Goal: Entertainment & Leisure: Consume media (video, audio)

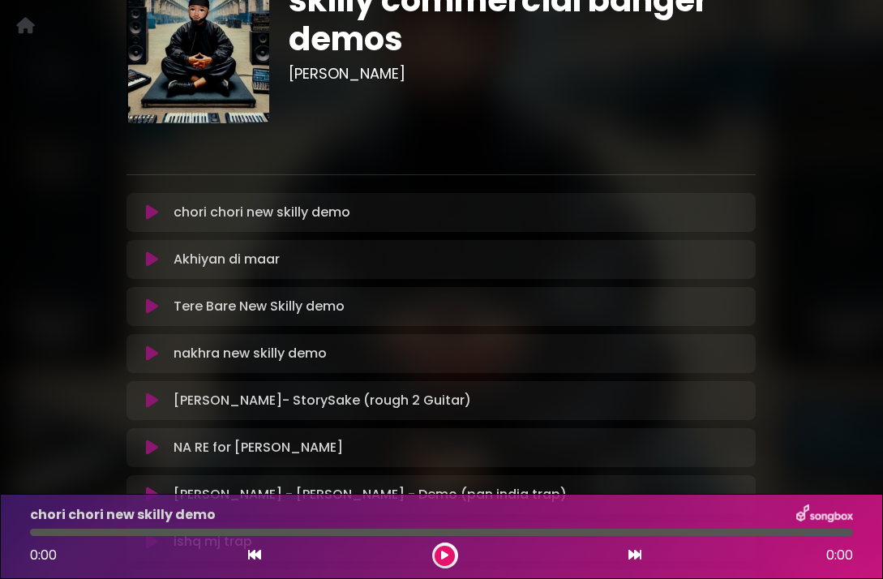
scroll to position [126, 0]
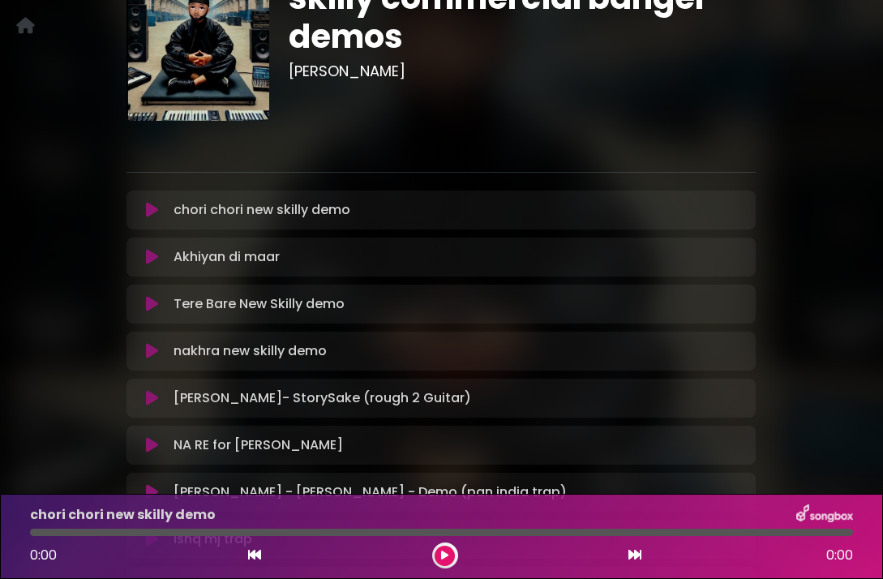
click at [149, 209] on icon at bounding box center [152, 210] width 12 height 16
click at [171, 217] on div "chori chori new skilly demo Loading Track..." at bounding box center [456, 209] width 579 height 19
click at [148, 208] on icon at bounding box center [152, 210] width 12 height 16
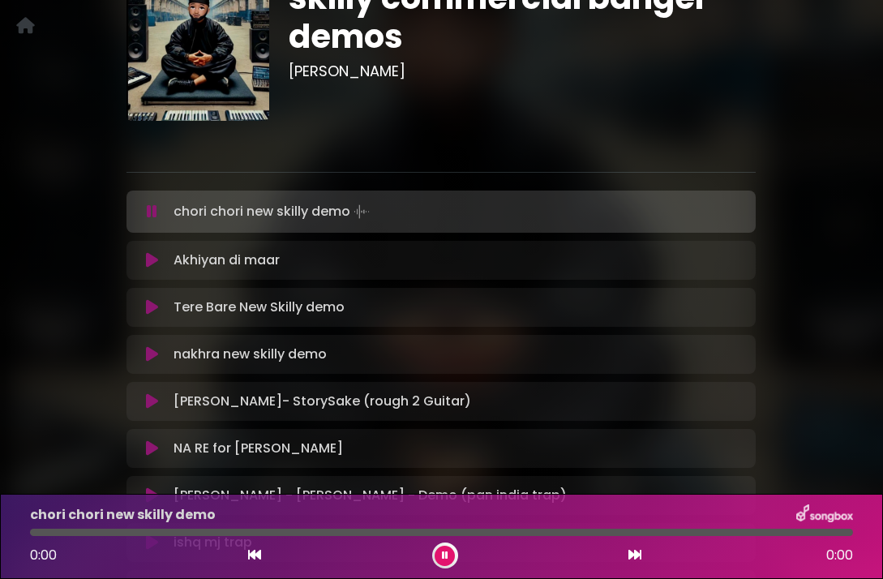
drag, startPoint x: 601, startPoint y: 2, endPoint x: 93, endPoint y: 249, distance: 564.7
click at [93, 249] on div "skilly commercial banger demos Jay Skilly" at bounding box center [442, 287] width 779 height 697
drag, startPoint x: 861, startPoint y: 36, endPoint x: 63, endPoint y: 245, distance: 825.0
click at [63, 245] on div "skilly commercial banger demos Jay Skilly" at bounding box center [442, 287] width 779 height 697
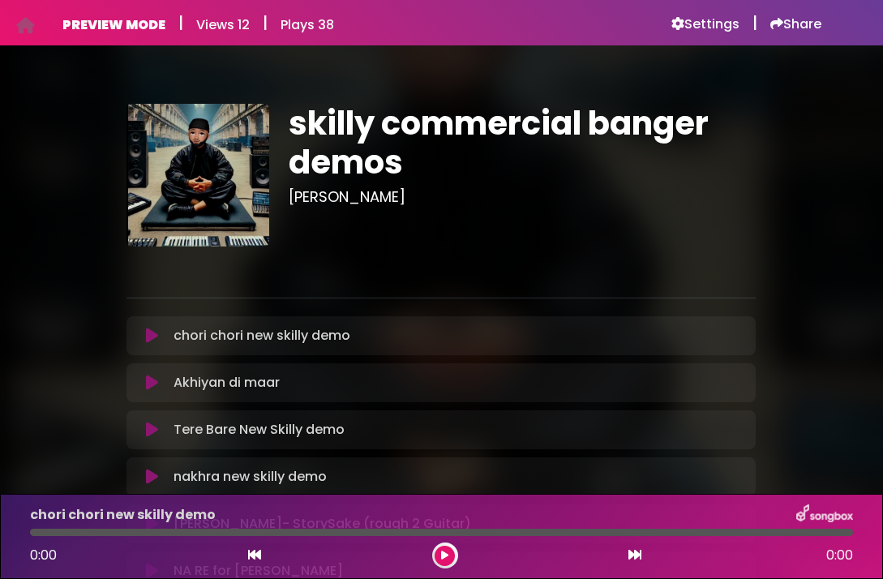
click at [150, 338] on icon at bounding box center [152, 336] width 12 height 16
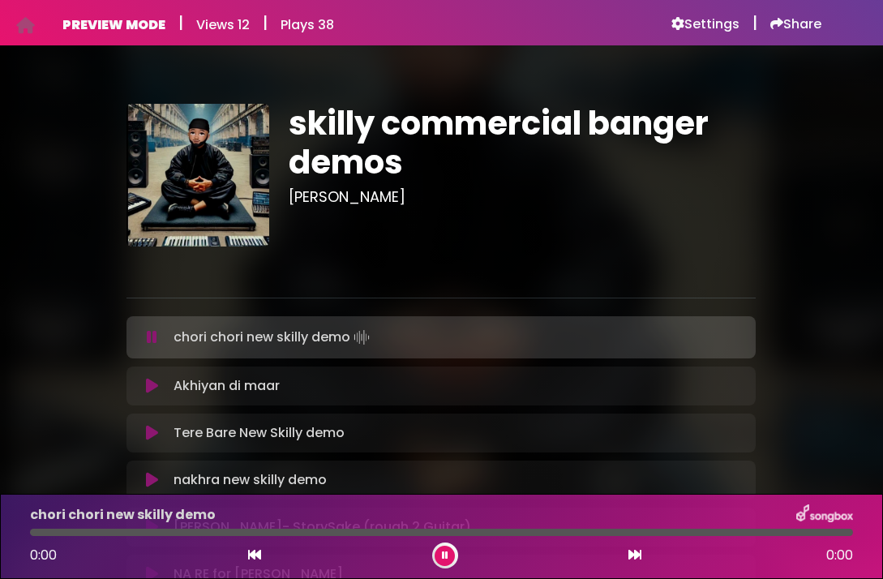
drag, startPoint x: 859, startPoint y: 1, endPoint x: 650, endPoint y: 205, distance: 291.9
click at [650, 205] on div "skilly commercial banger demos Jay Skilly" at bounding box center [522, 175] width 487 height 143
click at [159, 335] on button at bounding box center [151, 337] width 31 height 16
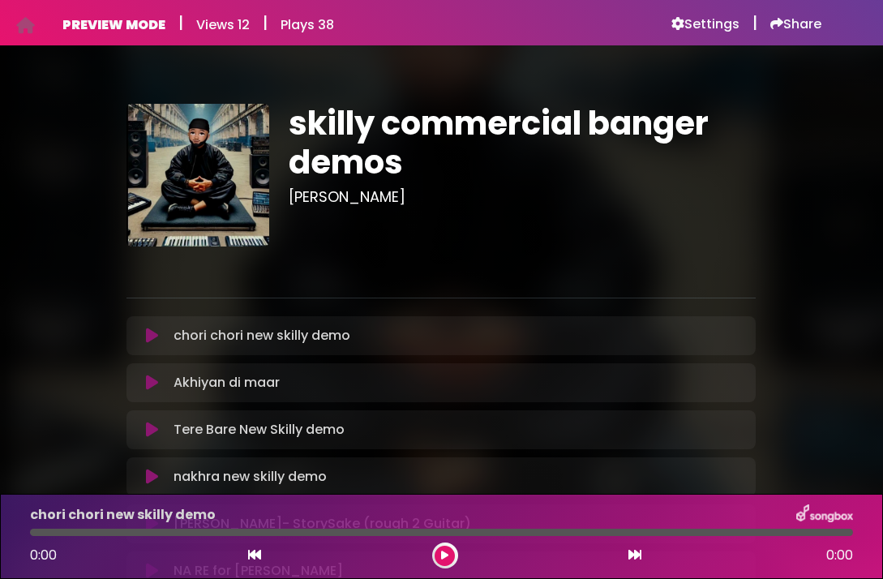
drag, startPoint x: 818, startPoint y: 154, endPoint x: 739, endPoint y: 328, distance: 190.9
click at [739, 328] on div "chori chori new skilly demo Loading Track..." at bounding box center [456, 335] width 579 height 19
drag, startPoint x: 854, startPoint y: 193, endPoint x: 638, endPoint y: 150, distance: 220.0
click at [638, 150] on h1 "skilly commercial banger demos" at bounding box center [522, 143] width 467 height 78
click at [152, 336] on icon at bounding box center [152, 336] width 12 height 16
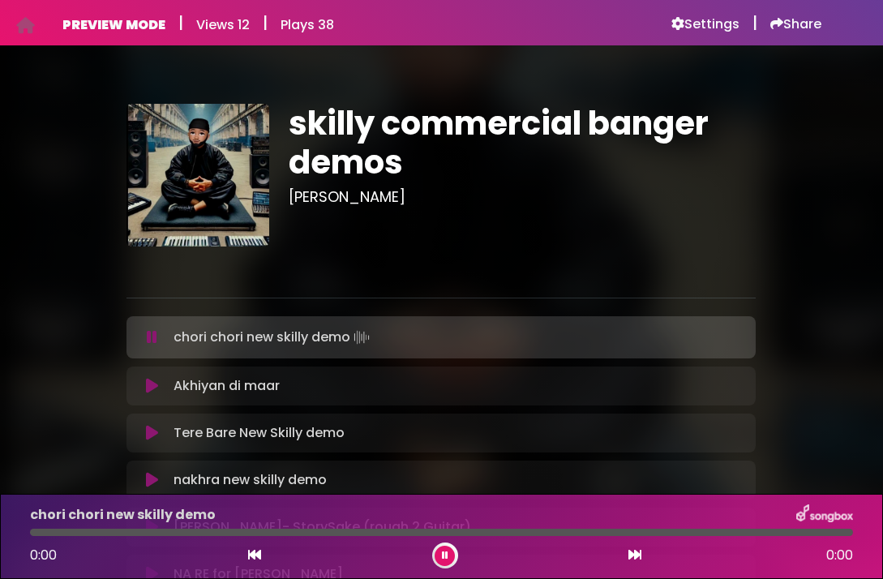
click at [151, 336] on icon at bounding box center [152, 337] width 11 height 16
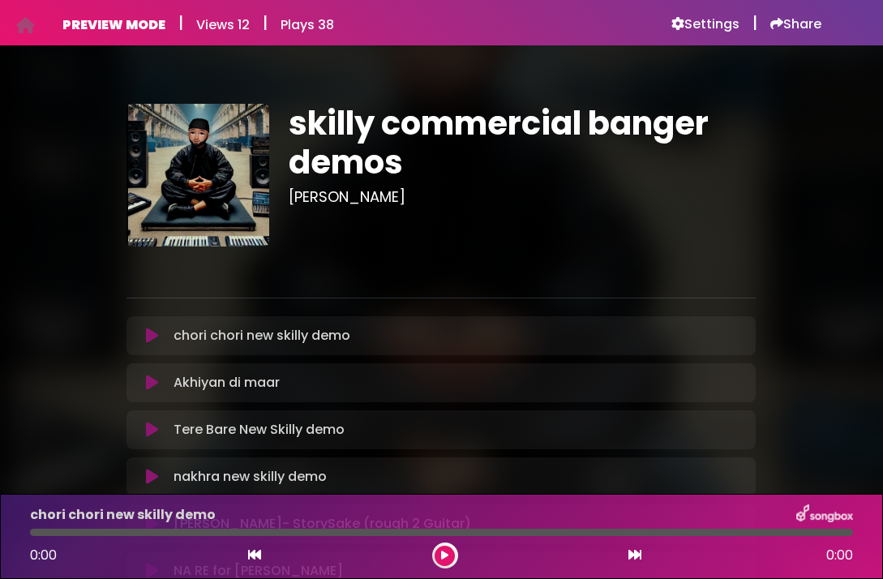
click at [151, 336] on icon at bounding box center [152, 336] width 12 height 16
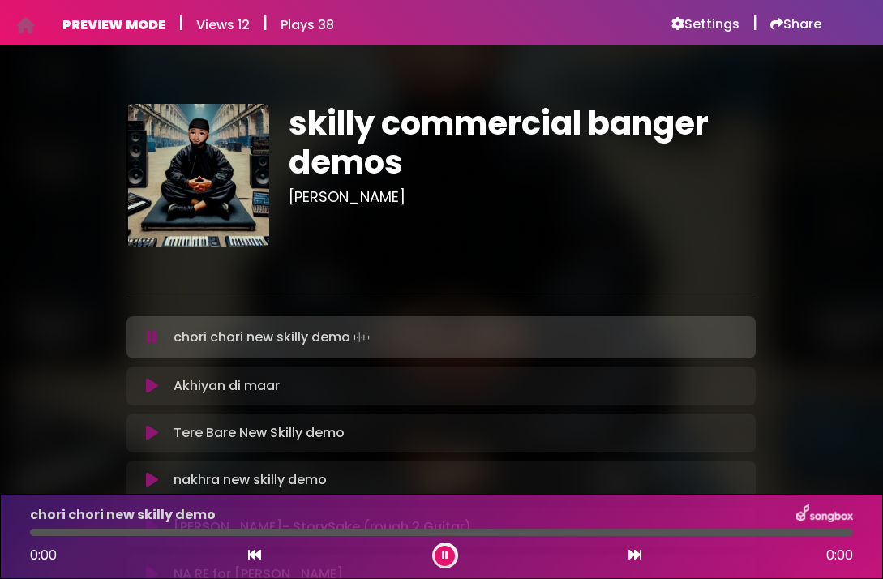
click at [151, 336] on icon at bounding box center [152, 337] width 11 height 16
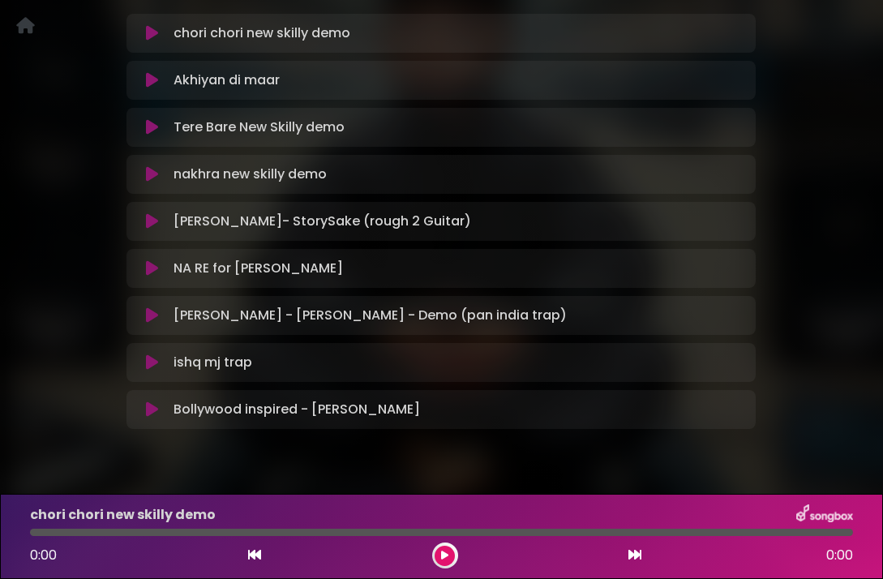
scroll to position [307, 0]
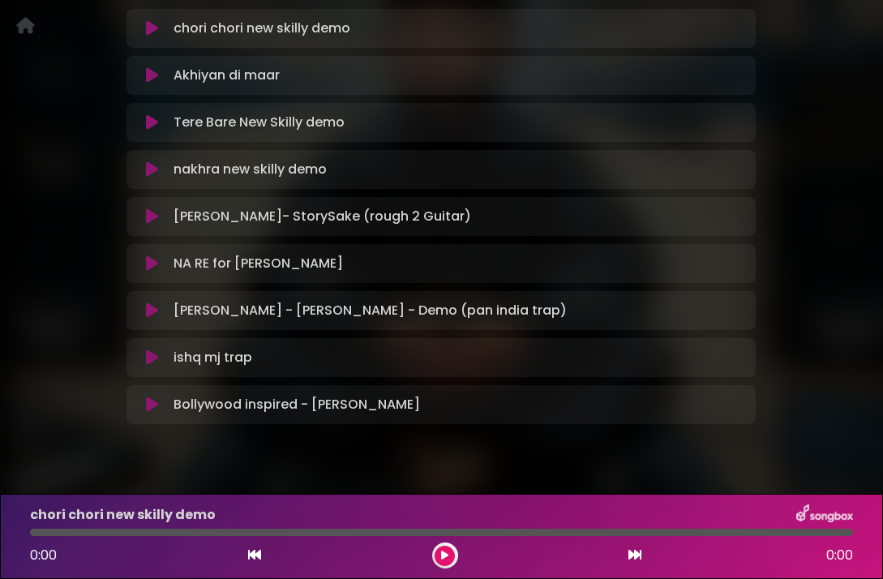
click at [149, 310] on icon at bounding box center [152, 310] width 12 height 16
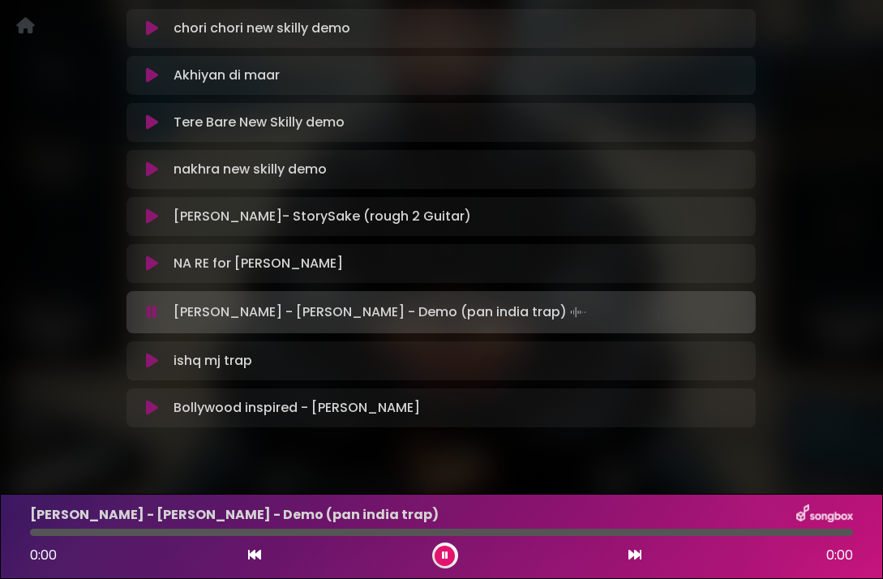
click at [154, 319] on icon at bounding box center [152, 312] width 11 height 16
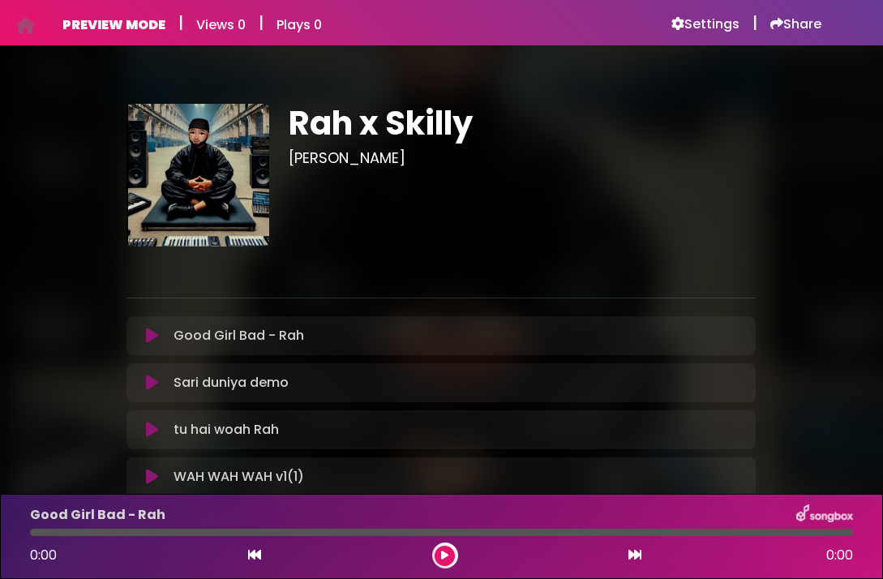
click at [148, 341] on icon at bounding box center [152, 336] width 12 height 16
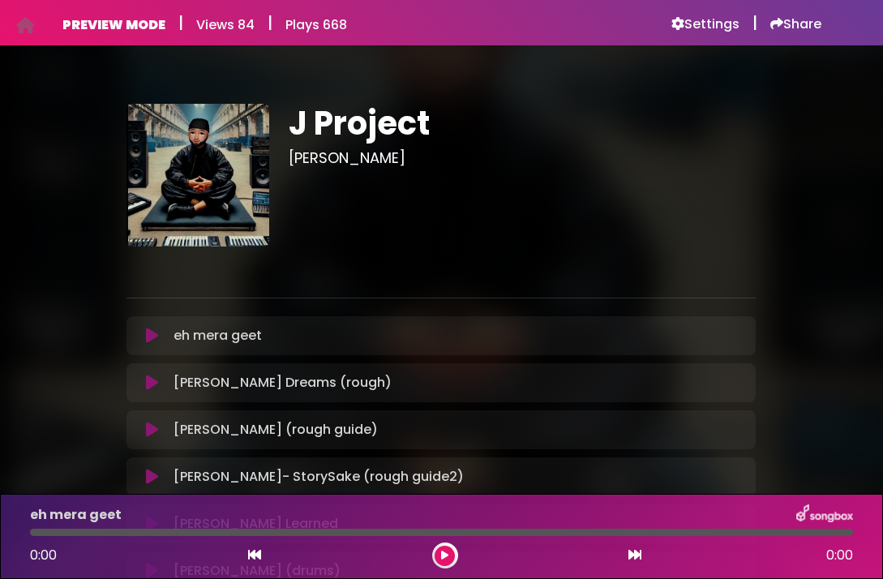
click at [144, 335] on button at bounding box center [151, 336] width 31 height 16
click at [152, 335] on icon at bounding box center [152, 336] width 12 height 16
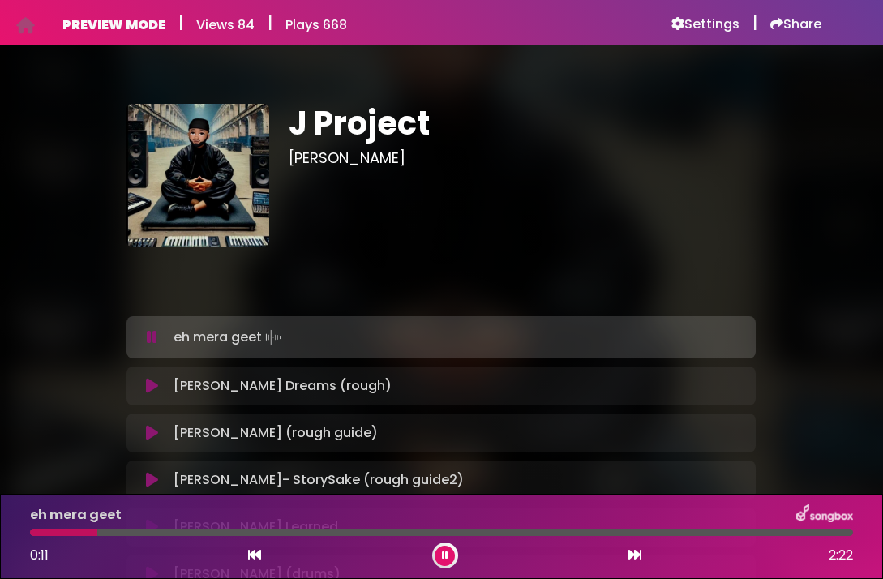
click at [152, 335] on icon at bounding box center [152, 337] width 11 height 16
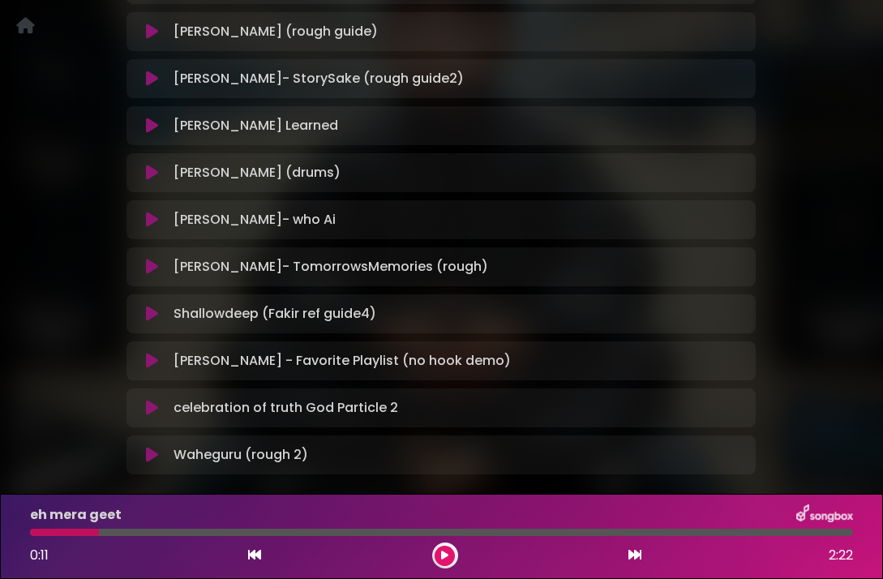
scroll to position [411, 0]
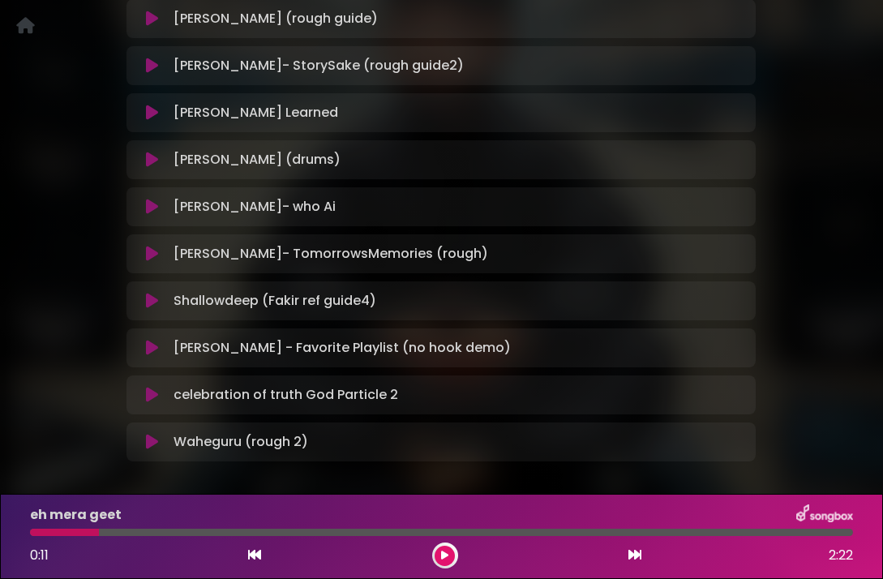
drag, startPoint x: 178, startPoint y: 79, endPoint x: 173, endPoint y: 124, distance: 45.8
click at [198, 92] on div "eh mera geet Loading Track... Your Feedback Name Email" at bounding box center [441, 183] width 629 height 556
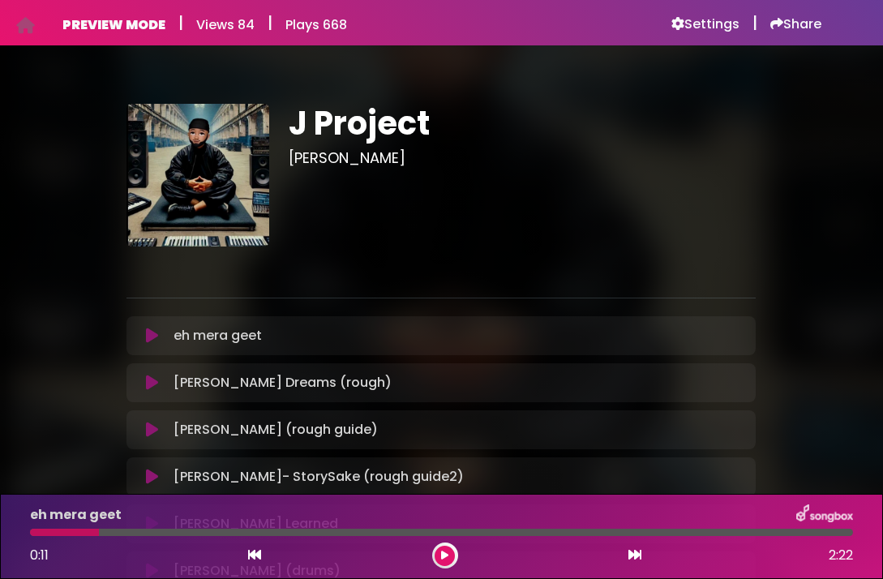
scroll to position [0, 0]
click at [152, 335] on icon at bounding box center [152, 336] width 12 height 16
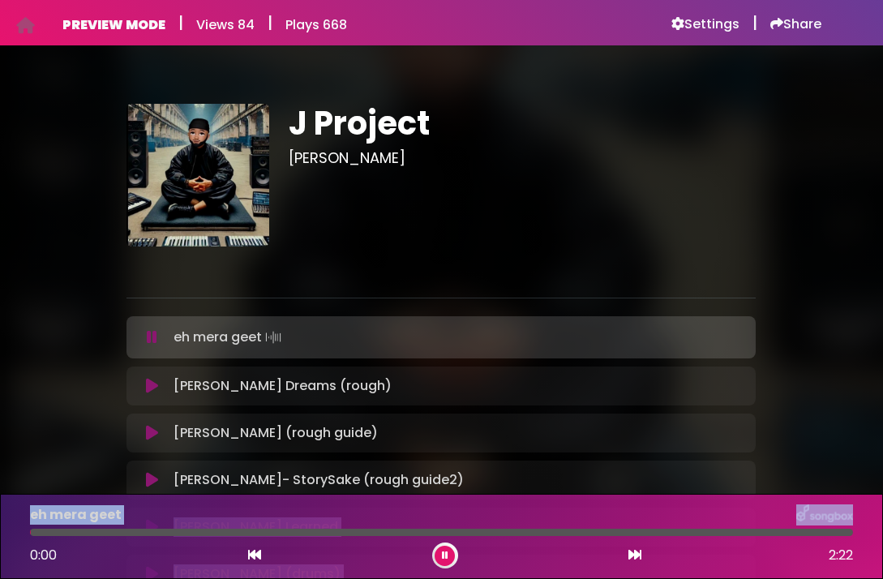
drag, startPoint x: 68, startPoint y: 531, endPoint x: -11, endPoint y: 533, distance: 79.5
click at [0, 533] on html "Your Private Link https://songbox.com/s/9a87a43c-601d-4f36-be14-9a93b329a809 Co…" at bounding box center [441, 289] width 883 height 579
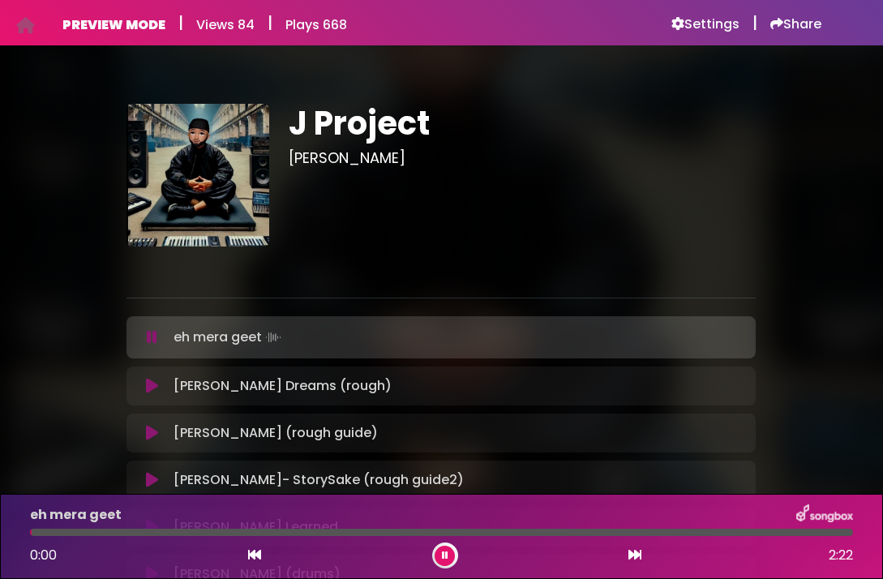
click at [102, 374] on div "J Project Jay Skilly ×" at bounding box center [442, 484] width 779 height 839
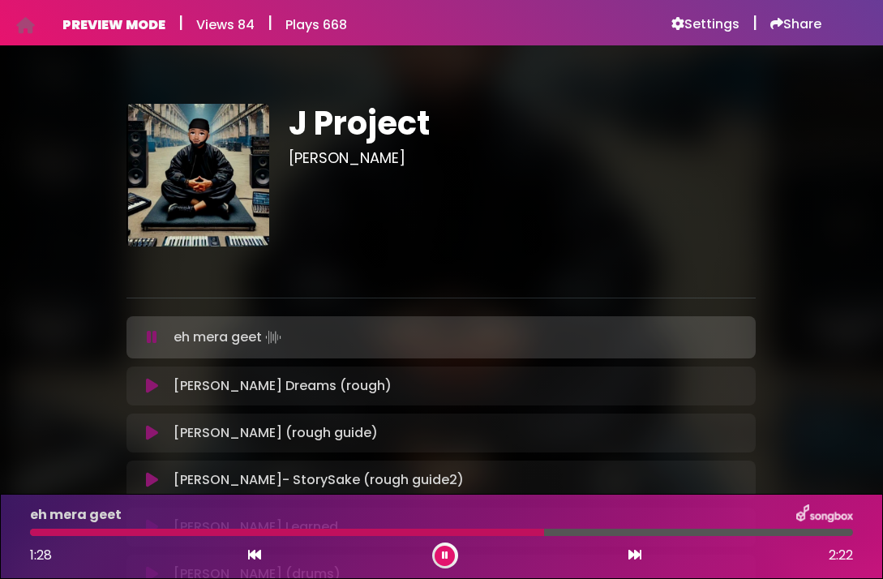
click at [154, 333] on icon at bounding box center [152, 337] width 11 height 16
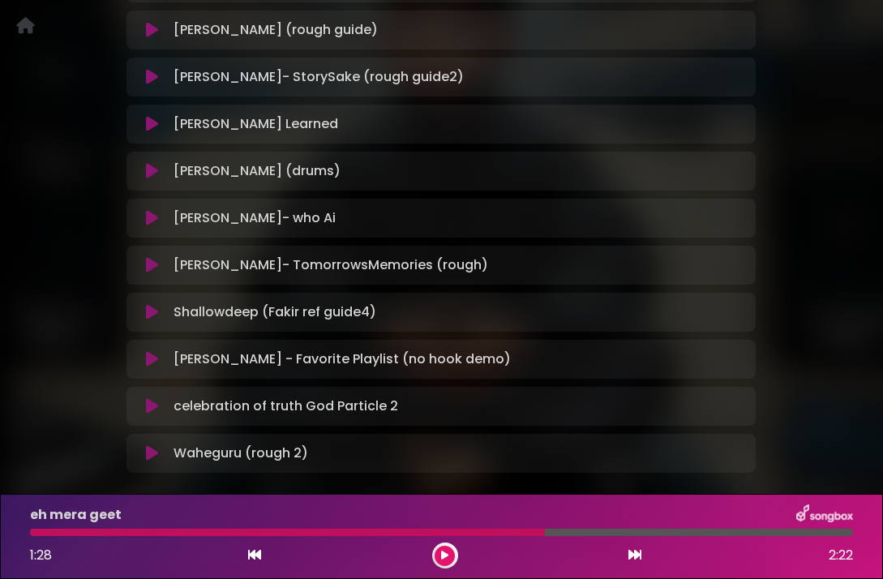
scroll to position [435, 0]
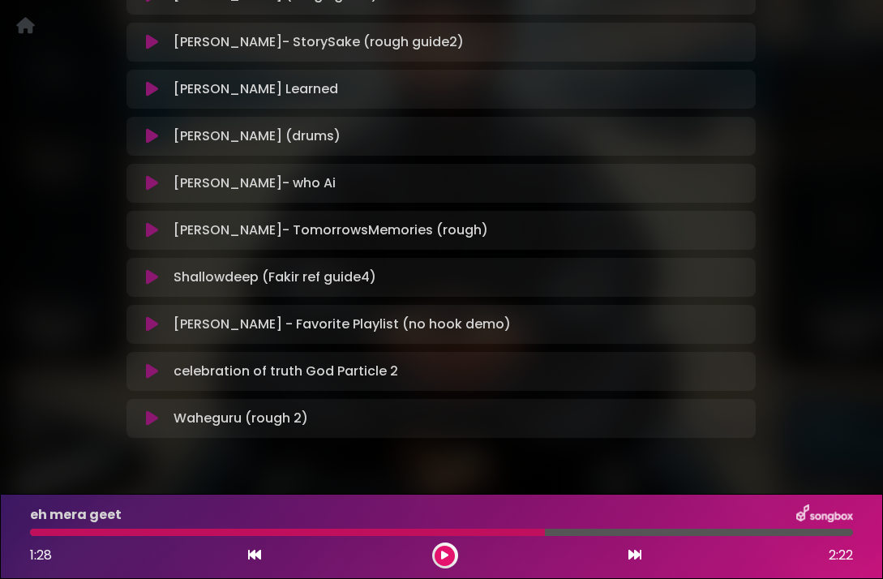
click at [148, 416] on icon at bounding box center [152, 418] width 12 height 16
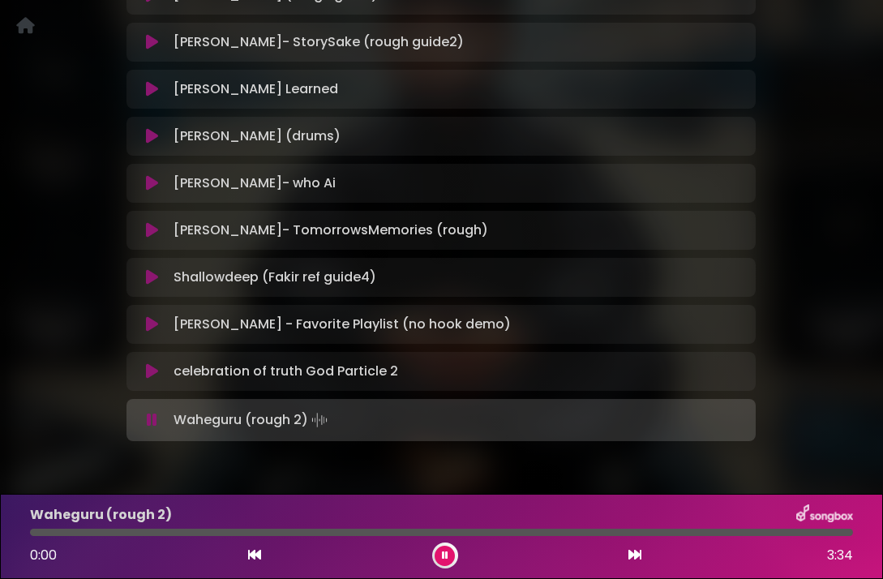
click at [148, 416] on icon at bounding box center [152, 420] width 11 height 16
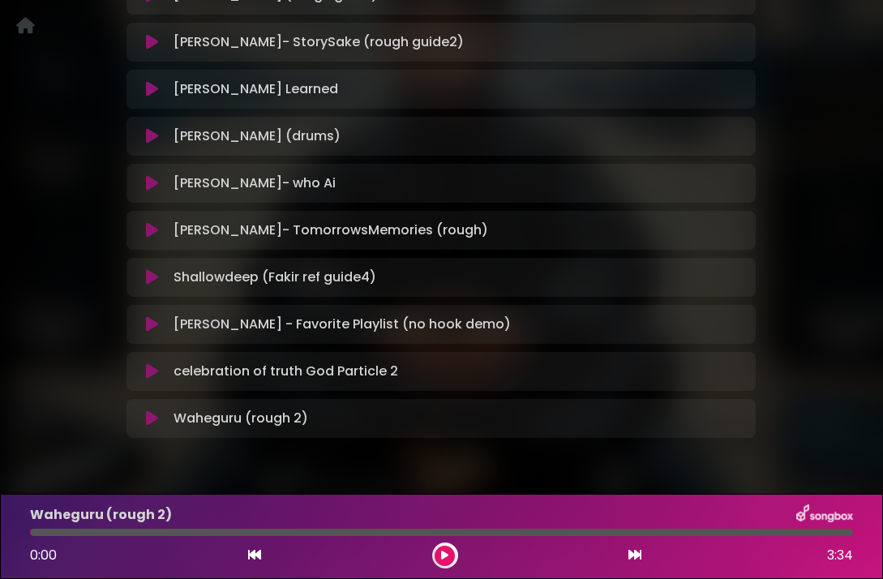
click at [148, 416] on icon at bounding box center [152, 418] width 12 height 16
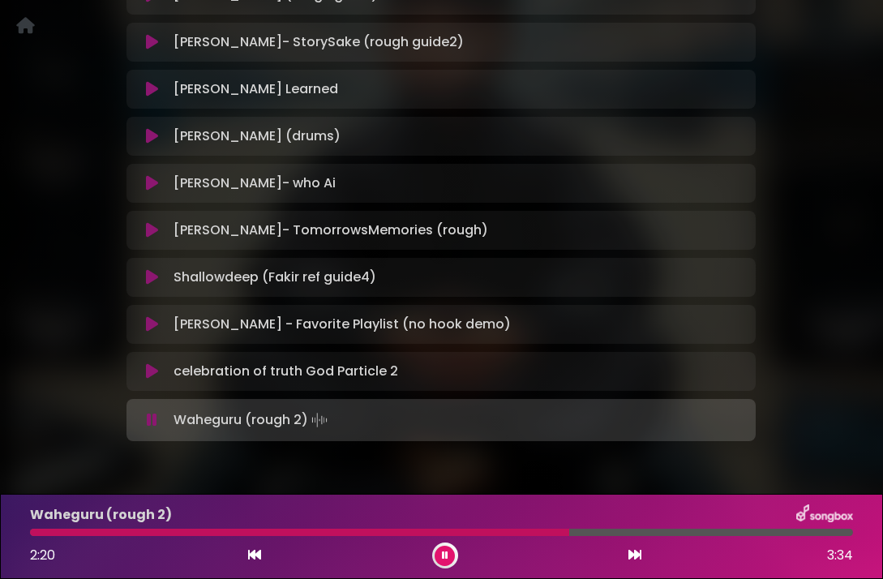
click at [148, 416] on icon at bounding box center [152, 420] width 11 height 16
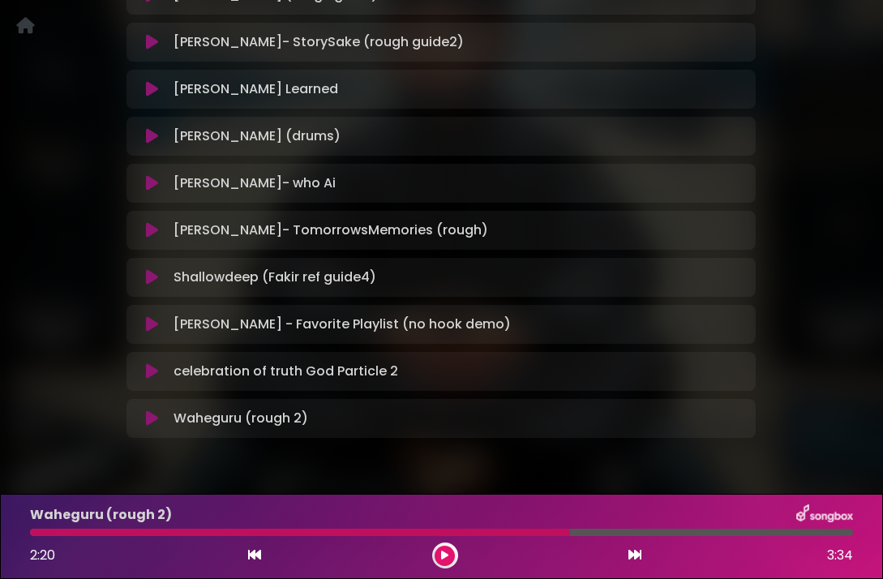
click at [152, 324] on icon at bounding box center [152, 324] width 12 height 16
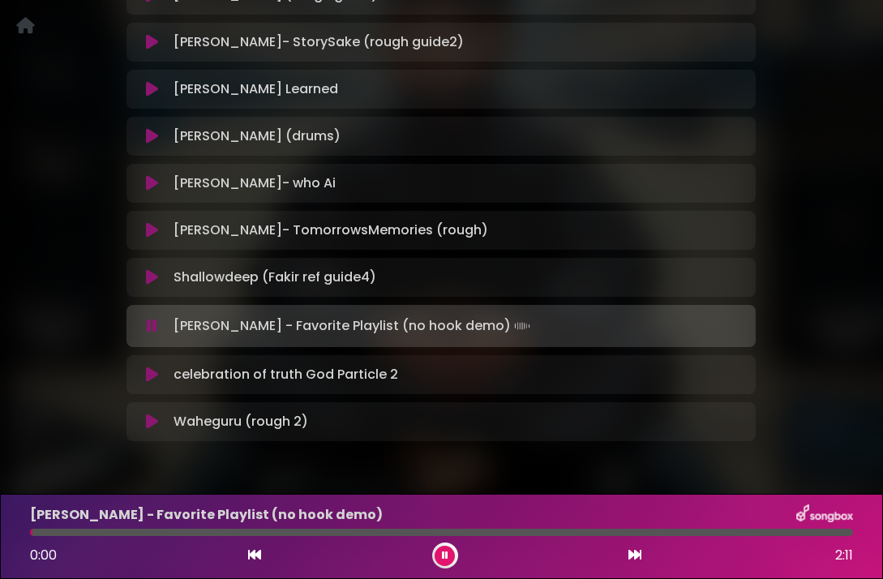
click at [152, 324] on icon at bounding box center [152, 326] width 11 height 16
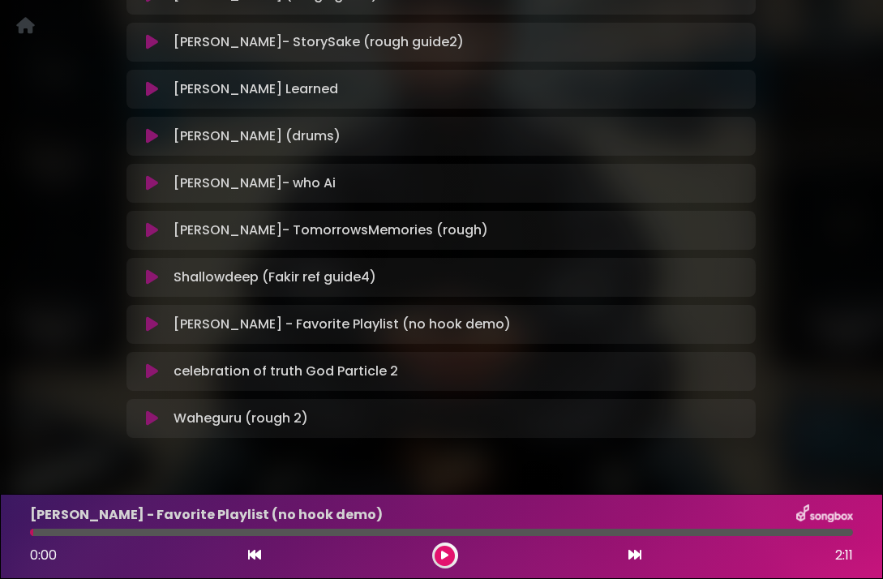
click at [152, 324] on icon at bounding box center [152, 324] width 12 height 16
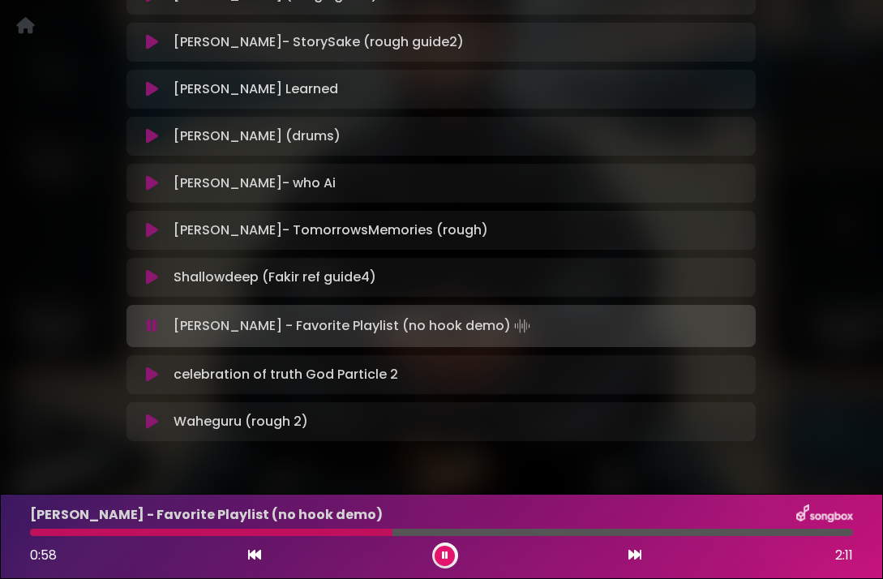
click at [152, 324] on icon at bounding box center [152, 326] width 11 height 16
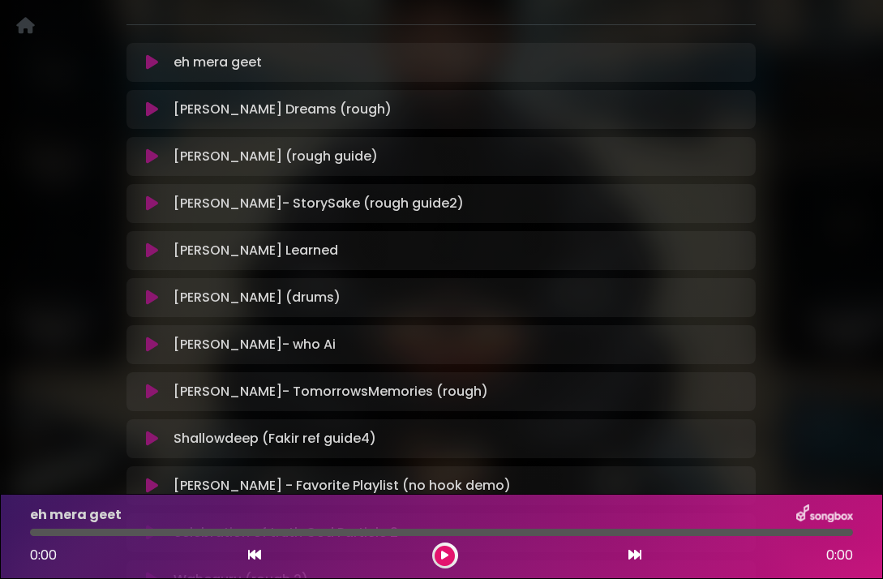
scroll to position [284, 0]
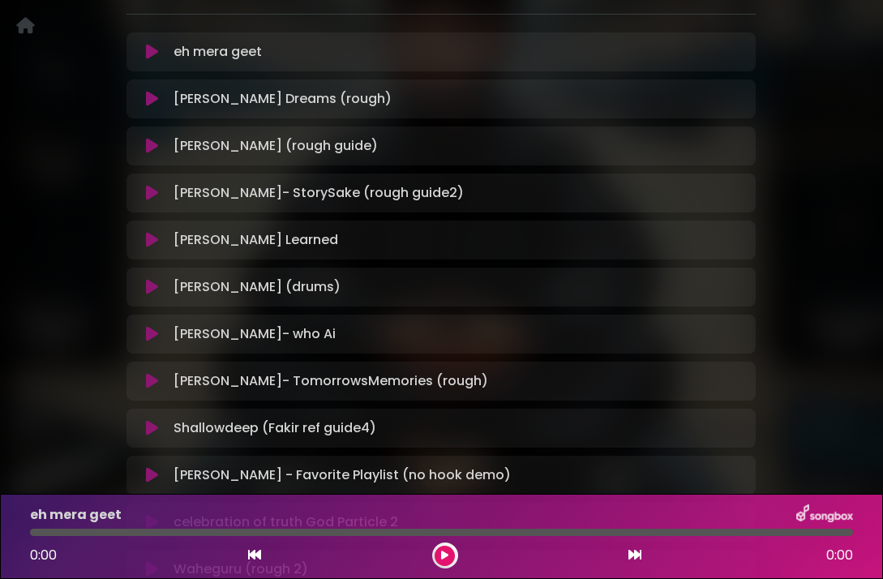
click at [156, 290] on icon at bounding box center [152, 287] width 12 height 16
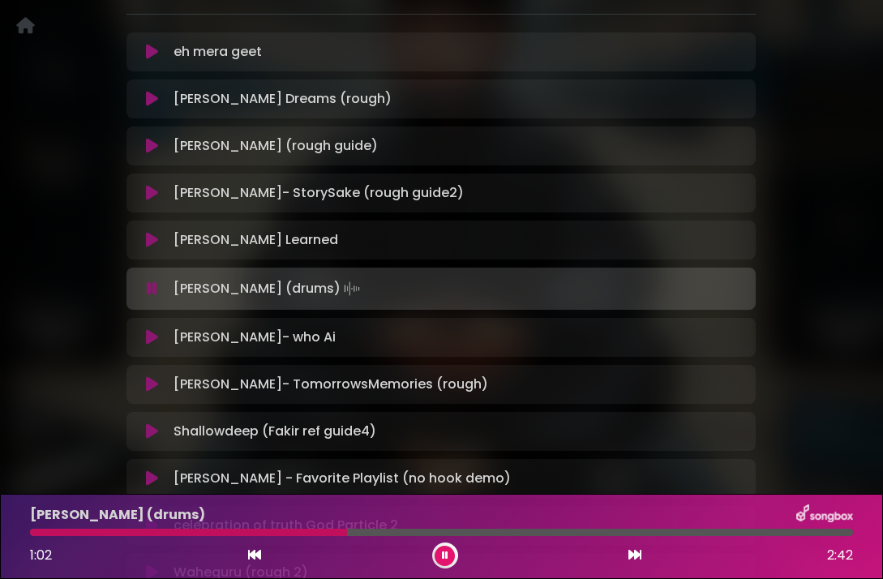
click at [156, 290] on icon at bounding box center [152, 289] width 11 height 16
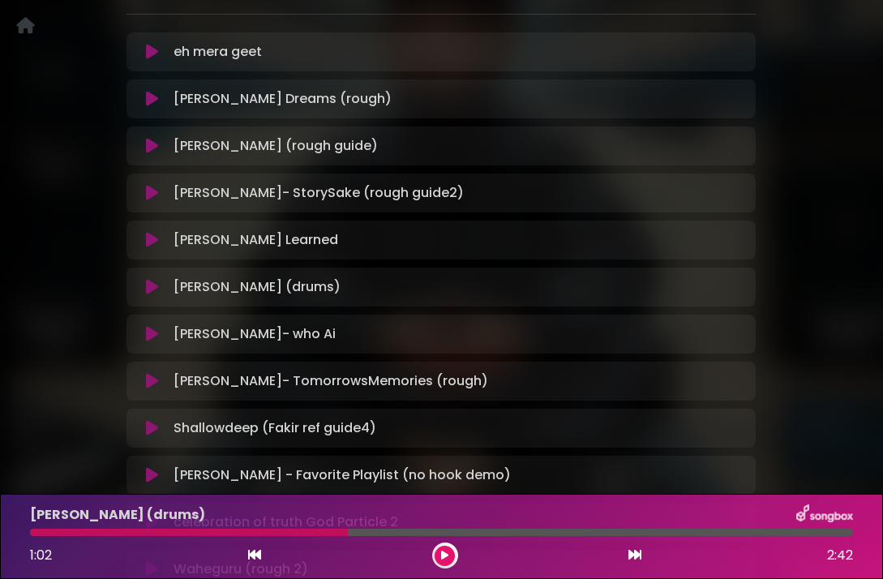
click at [150, 425] on icon at bounding box center [152, 428] width 12 height 16
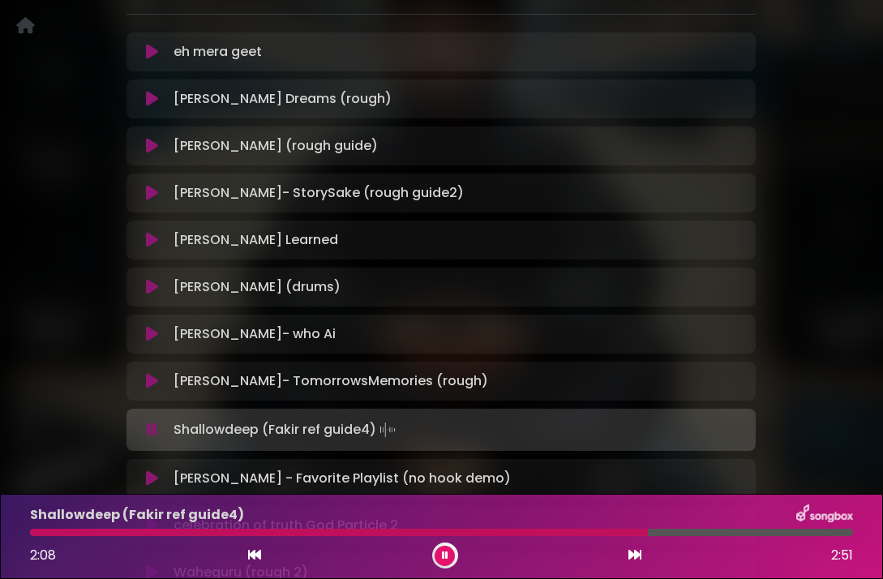
click at [150, 425] on icon at bounding box center [152, 430] width 11 height 16
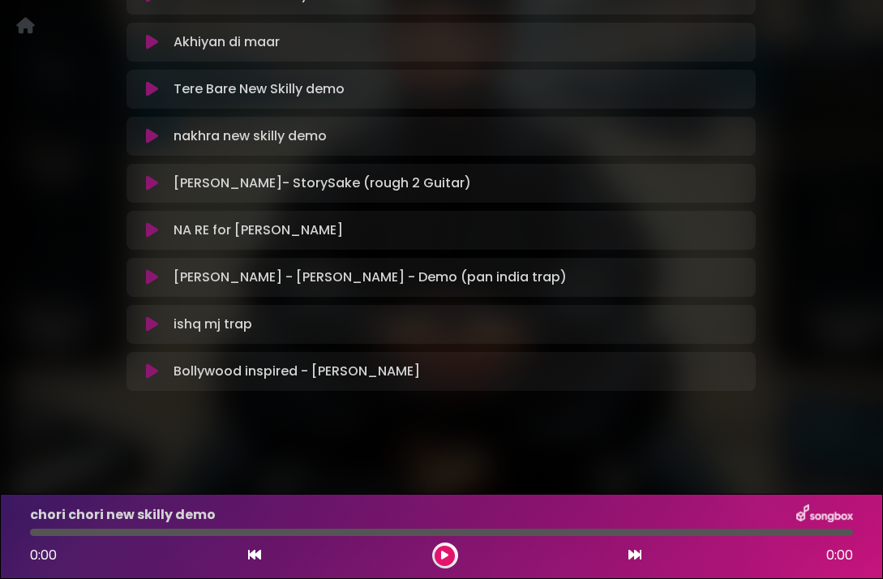
scroll to position [341, 0]
click at [148, 277] on icon at bounding box center [152, 277] width 12 height 16
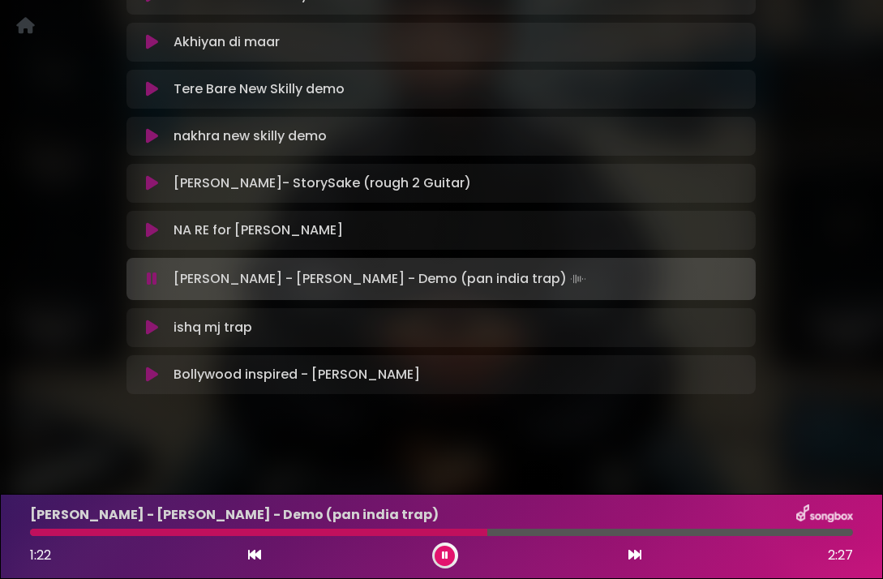
click at [146, 325] on icon at bounding box center [152, 328] width 12 height 16
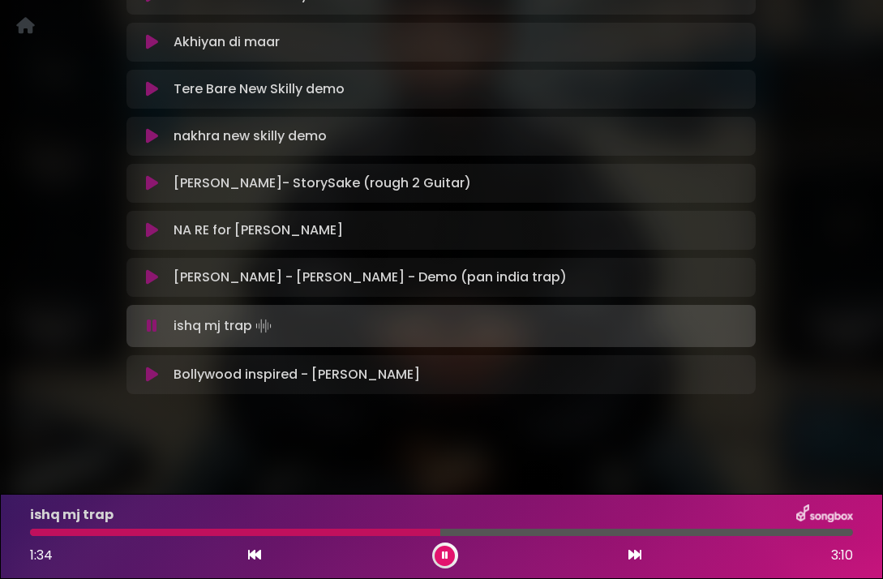
click at [146, 325] on button at bounding box center [151, 326] width 31 height 16
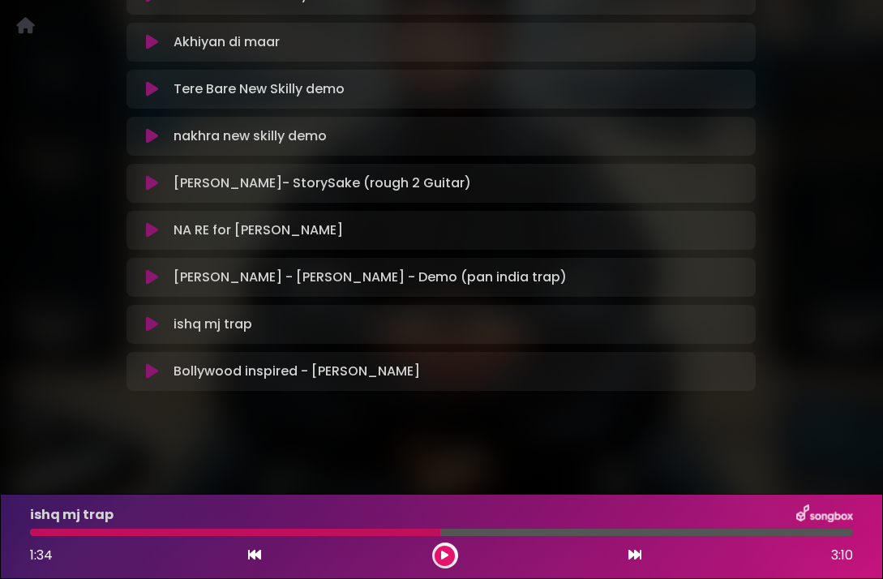
click at [153, 227] on icon at bounding box center [152, 230] width 12 height 16
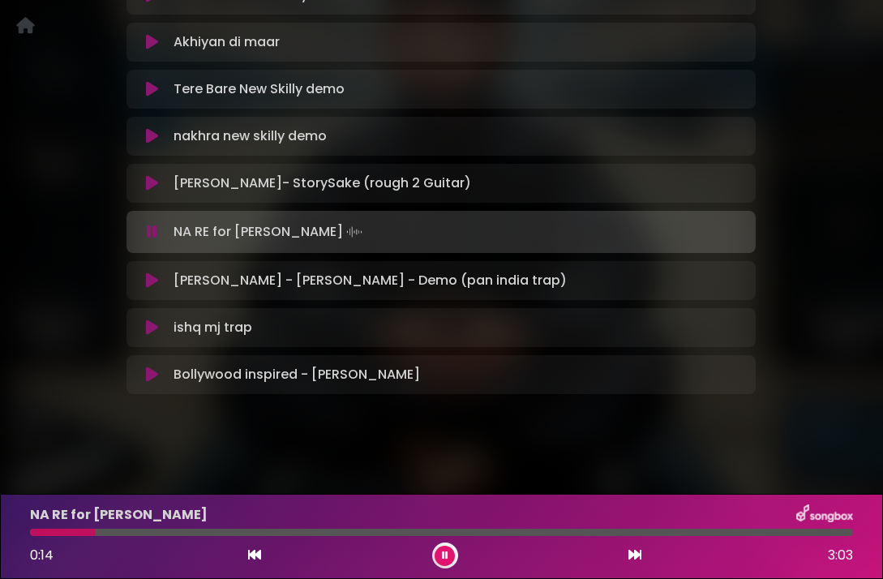
click at [145, 231] on button at bounding box center [151, 232] width 31 height 16
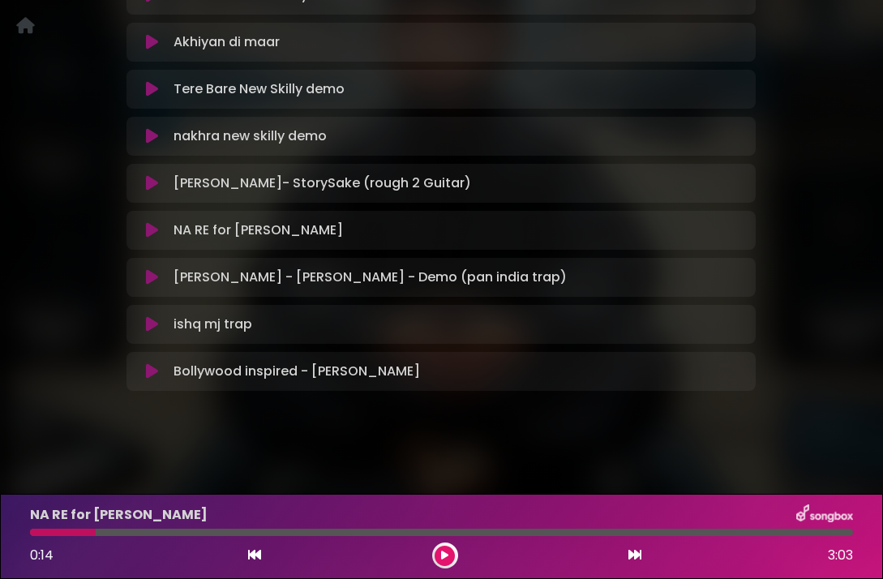
click at [146, 231] on icon at bounding box center [152, 230] width 12 height 16
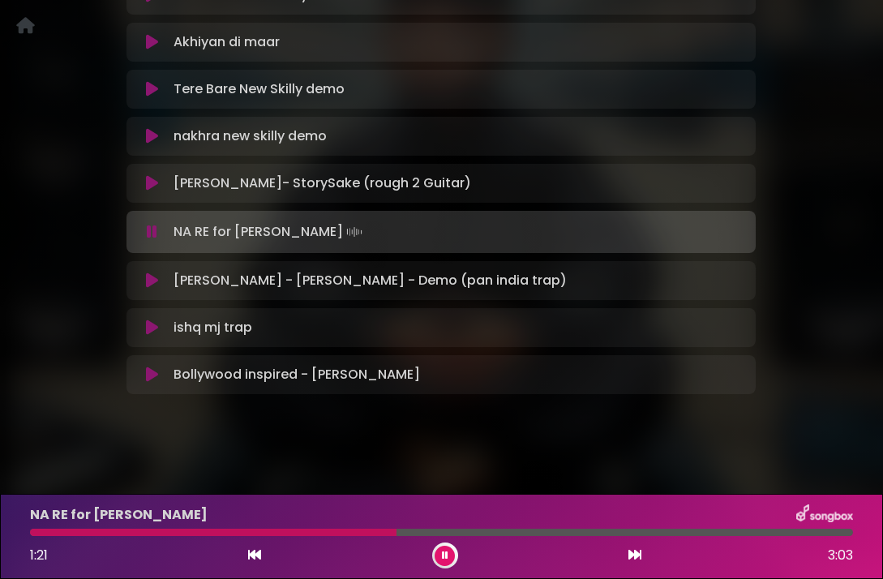
click at [145, 232] on button at bounding box center [151, 232] width 31 height 16
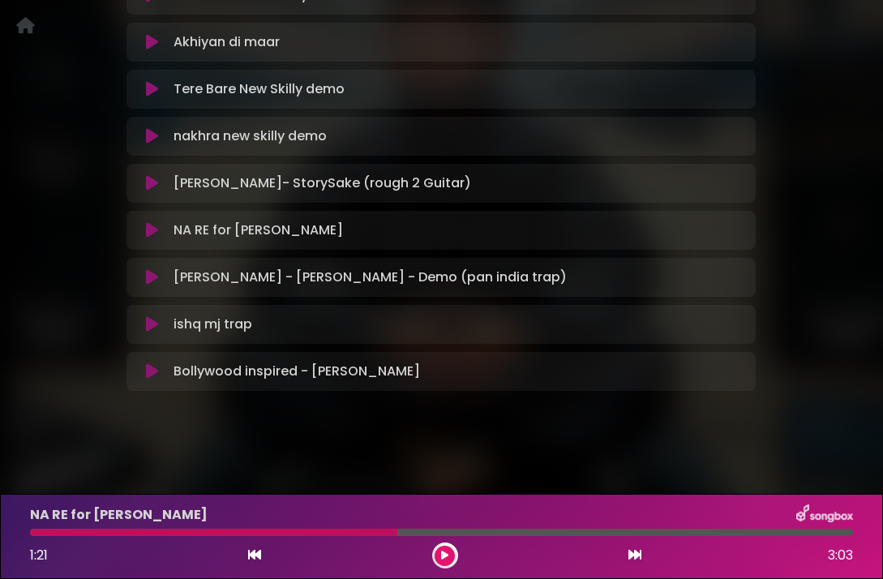
click at [146, 232] on icon at bounding box center [152, 230] width 12 height 16
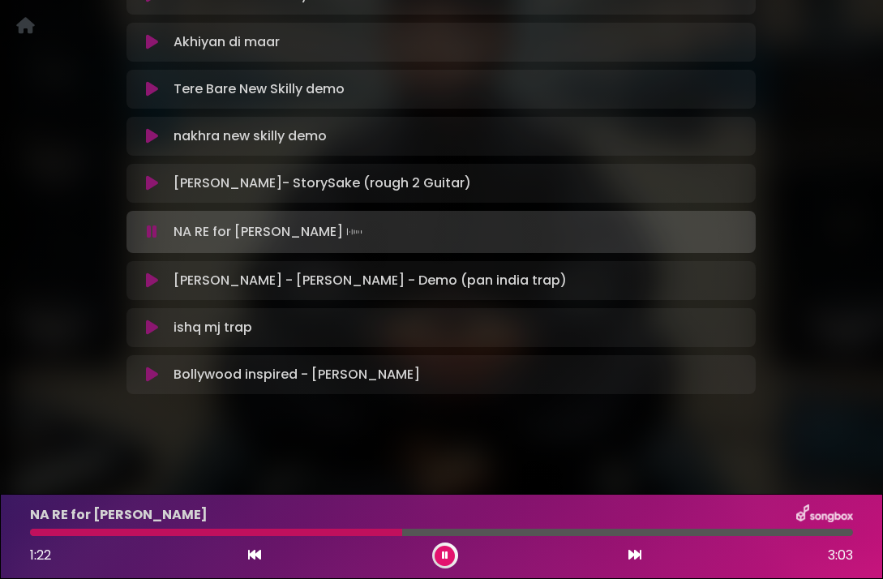
click at [148, 242] on div "NA RE for [PERSON_NAME] Loading Track..." at bounding box center [441, 232] width 610 height 23
click at [153, 229] on icon at bounding box center [152, 232] width 11 height 16
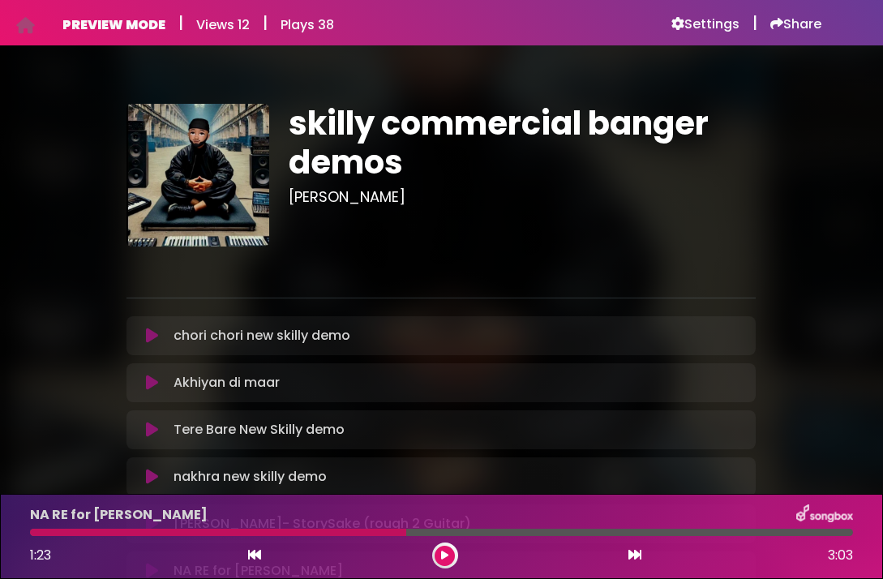
scroll to position [0, 0]
